Goal: Task Accomplishment & Management: Use online tool/utility

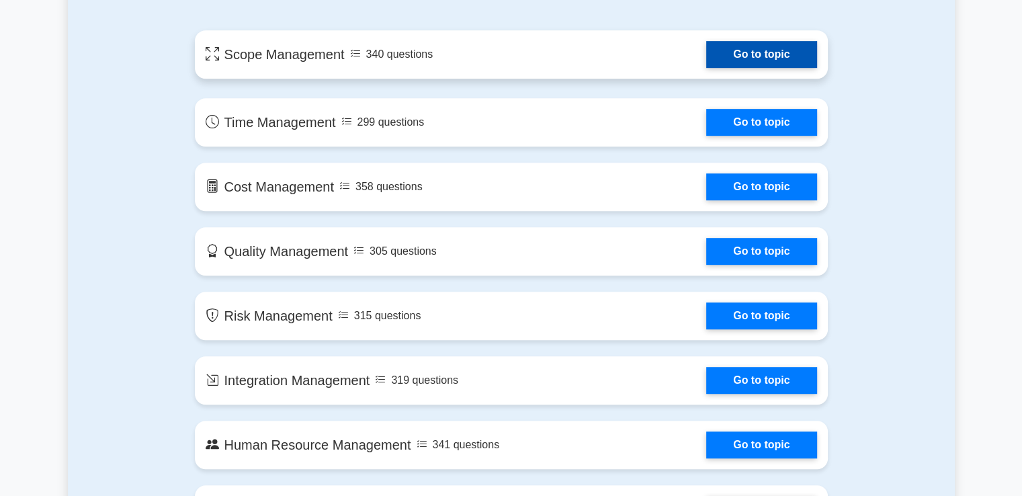
scroll to position [758, 0]
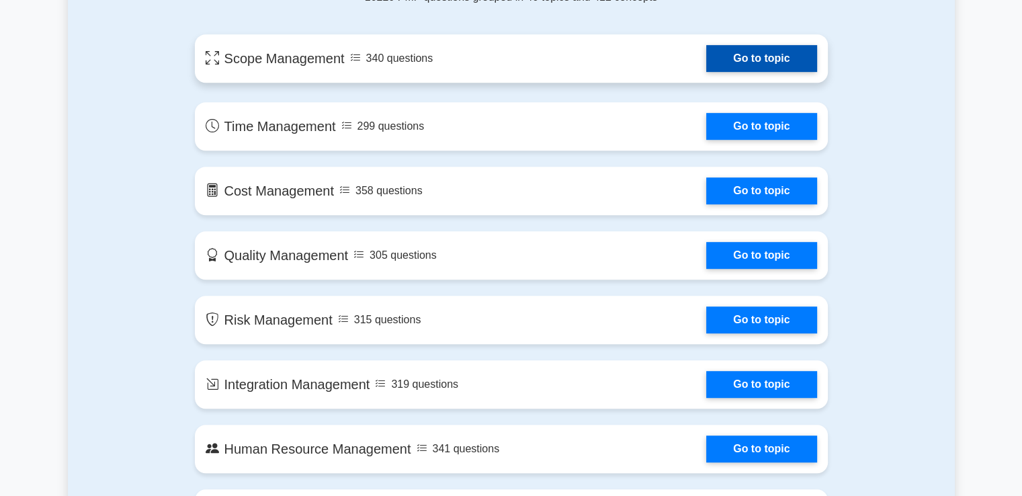
click at [706, 54] on link "Go to topic" at bounding box center [761, 58] width 110 height 27
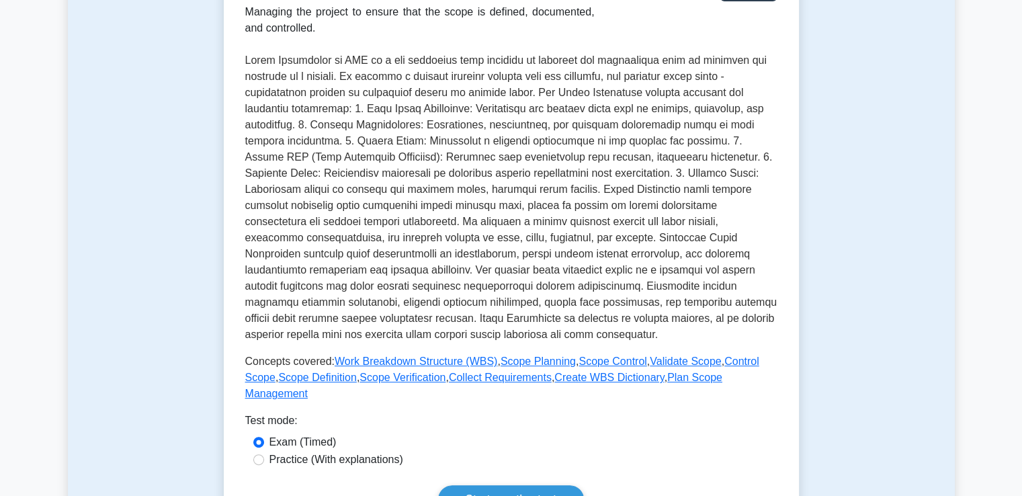
scroll to position [300, 0]
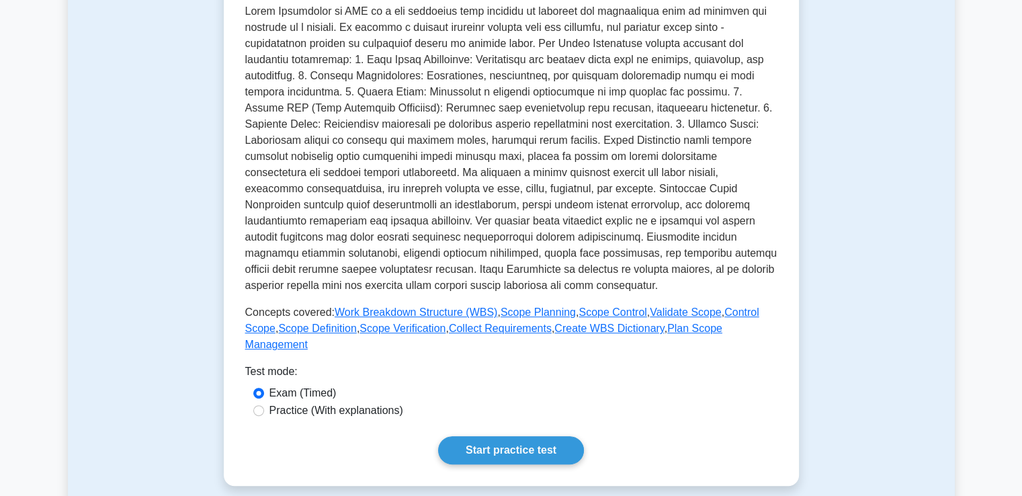
click at [365, 402] on label "Practice (With explanations)" at bounding box center [336, 410] width 134 height 16
click at [264, 405] on input "Practice (With explanations)" at bounding box center [258, 410] width 11 height 11
radio input "true"
click at [523, 438] on link "Start practice test" at bounding box center [511, 450] width 146 height 28
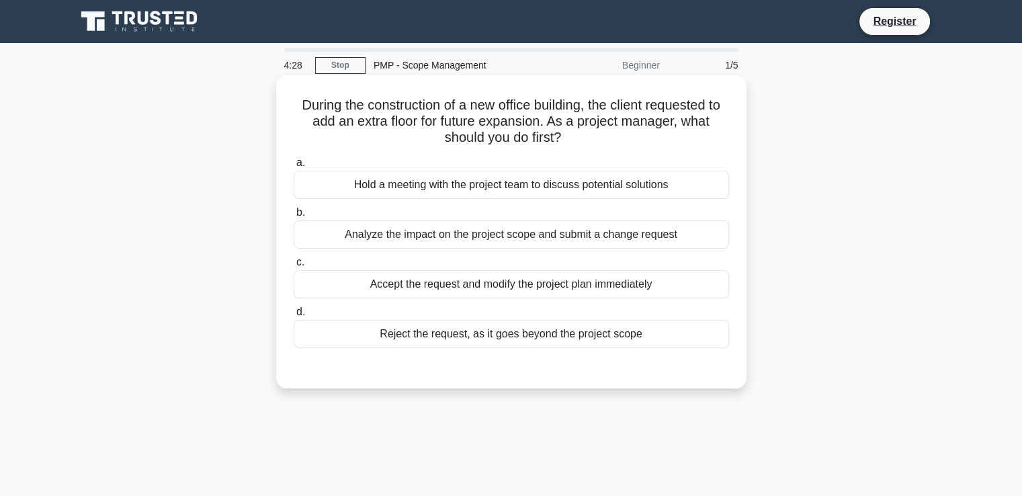
click at [420, 240] on div "Analyze the impact on the project scope and submit a change request" at bounding box center [511, 234] width 435 height 28
click at [294, 217] on input "b. Analyze the impact on the project scope and submit a change request" at bounding box center [294, 212] width 0 height 9
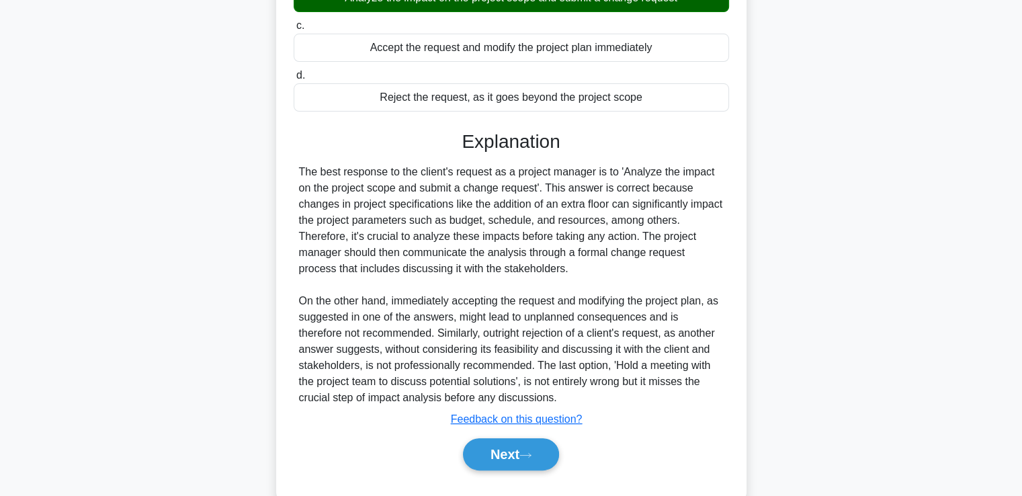
scroll to position [267, 0]
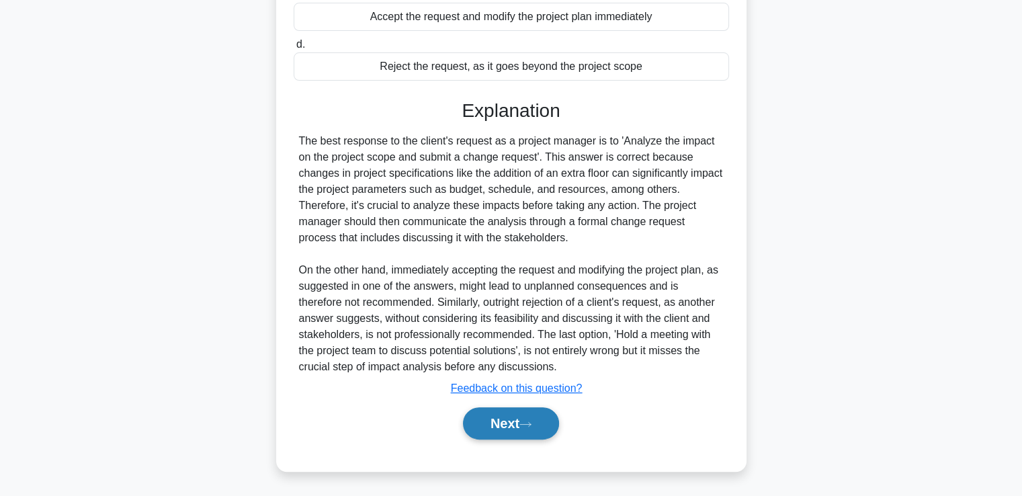
click at [487, 425] on button "Next" at bounding box center [511, 423] width 96 height 32
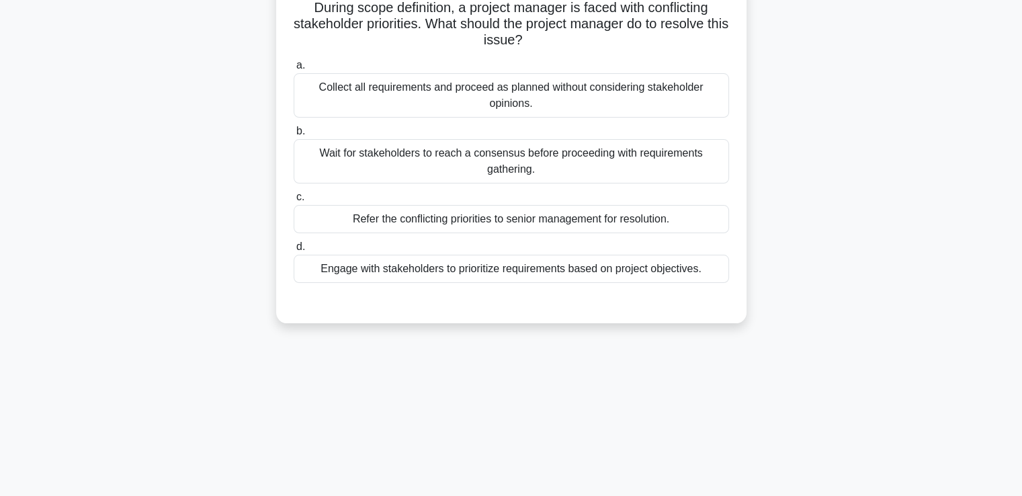
scroll to position [49, 0]
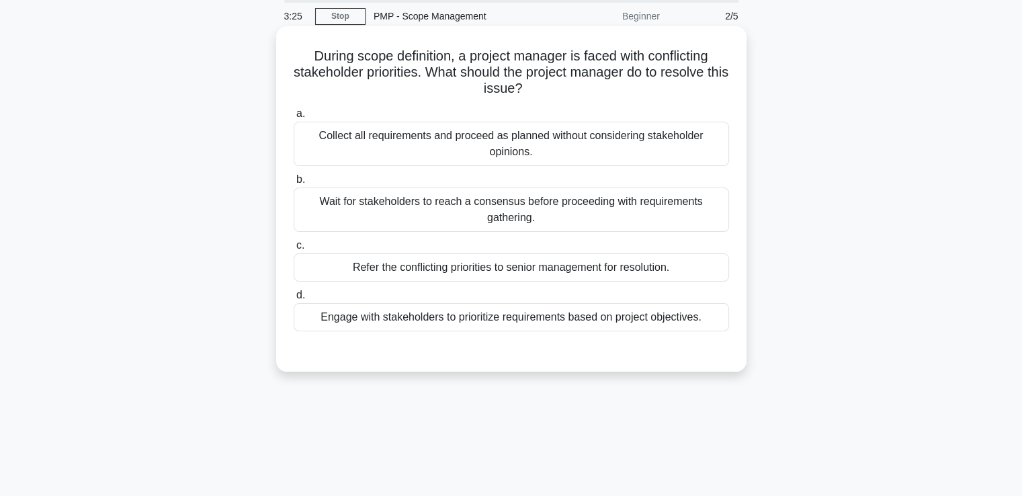
click at [457, 320] on div "Engage with stakeholders to prioritize requirements based on project objectives." at bounding box center [511, 317] width 435 height 28
click at [294, 300] on input "d. Engage with stakeholders to prioritize requirements based on project objecti…" at bounding box center [294, 295] width 0 height 9
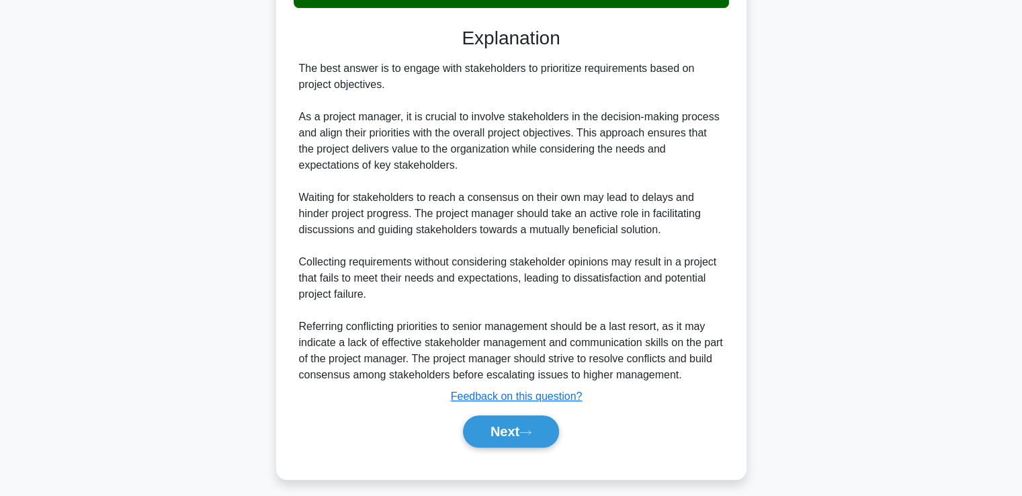
scroll to position [380, 0]
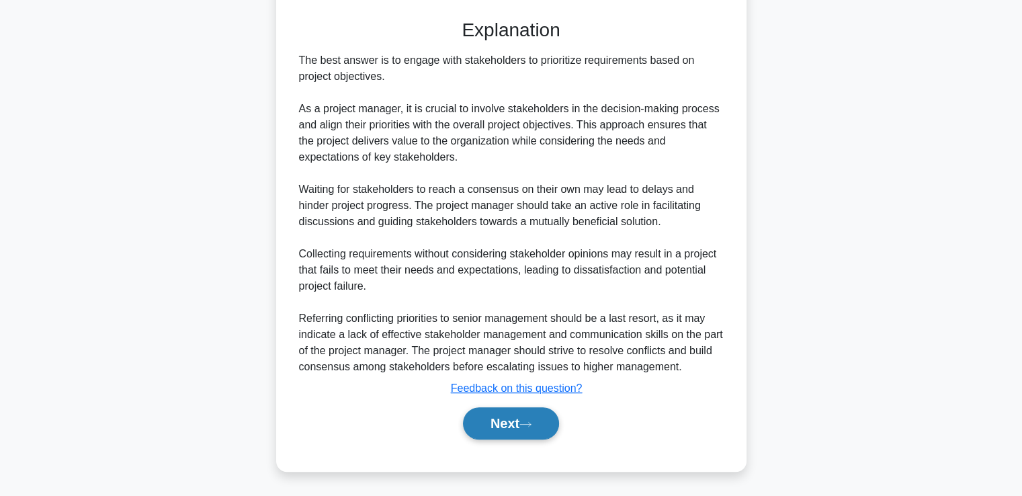
click at [500, 429] on button "Next" at bounding box center [511, 423] width 96 height 32
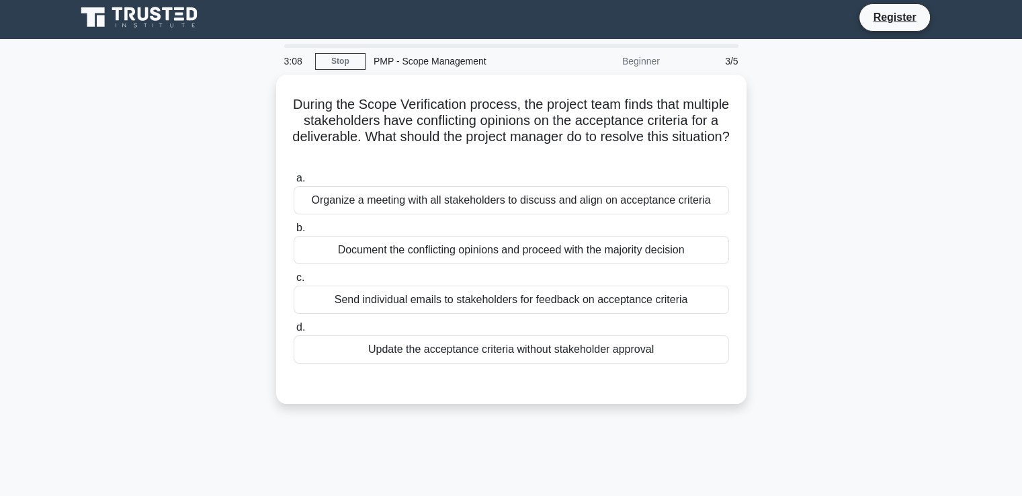
scroll to position [0, 0]
